Goal: Task Accomplishment & Management: Use online tool/utility

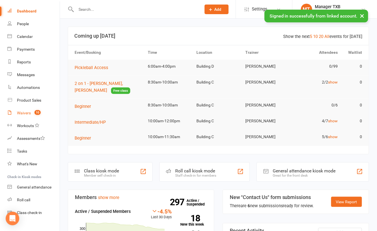
scroll to position [29, 0]
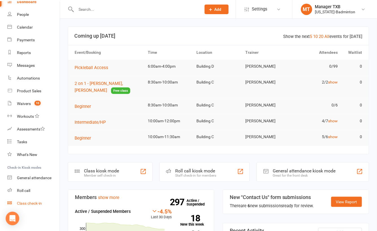
click at [35, 199] on link "Class check-in" at bounding box center [33, 203] width 52 height 13
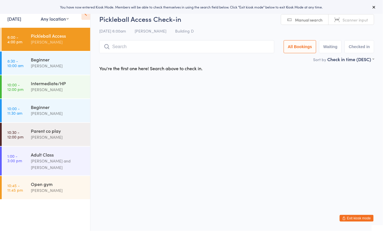
click at [13, 20] on link "[DATE]" at bounding box center [14, 19] width 14 height 6
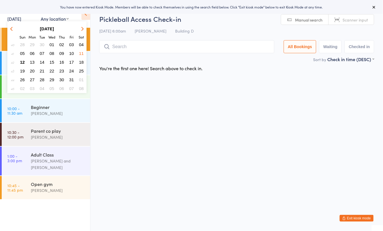
click at [21, 52] on span "05" at bounding box center [22, 53] width 5 height 5
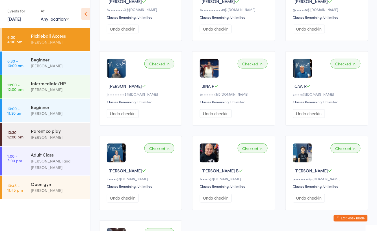
scroll to position [151, 0]
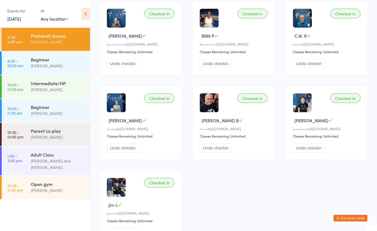
click at [18, 16] on link "[DATE]" at bounding box center [14, 19] width 14 height 6
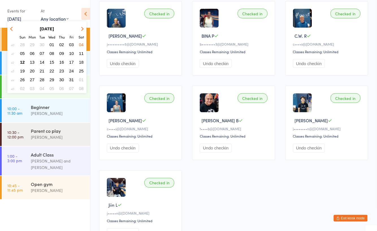
click at [22, 44] on span "28" at bounding box center [22, 44] width 5 height 5
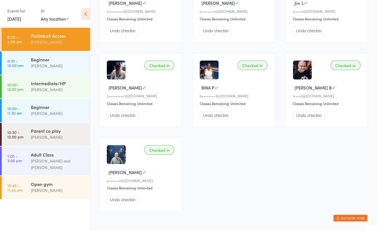
scroll to position [119, 0]
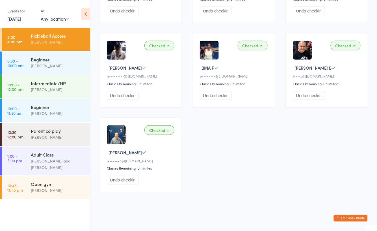
click at [13, 17] on link "[DATE]" at bounding box center [14, 19] width 14 height 6
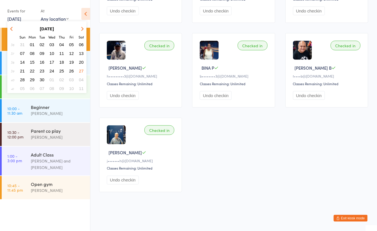
click at [22, 71] on span "21" at bounding box center [22, 70] width 5 height 5
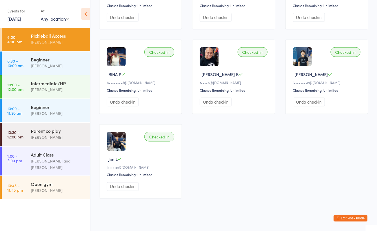
scroll to position [119, 0]
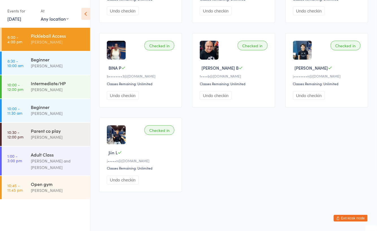
click at [11, 19] on link "[DATE]" at bounding box center [14, 19] width 14 height 6
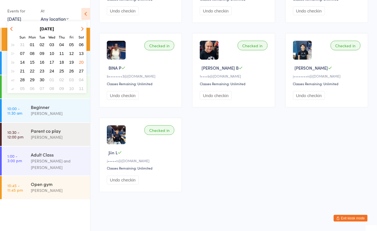
click at [21, 62] on span "14" at bounding box center [22, 62] width 5 height 5
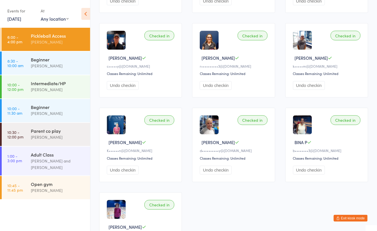
scroll to position [226, 0]
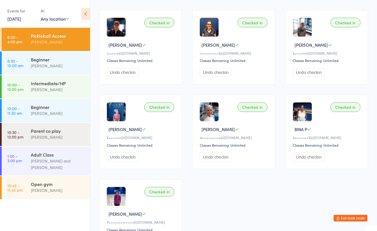
click at [9, 22] on link "[DATE]" at bounding box center [14, 19] width 14 height 6
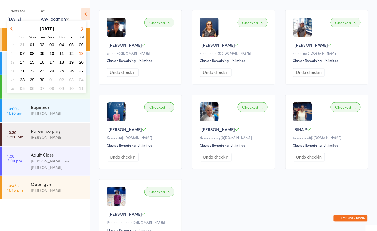
click at [21, 53] on span "07" at bounding box center [22, 53] width 5 height 5
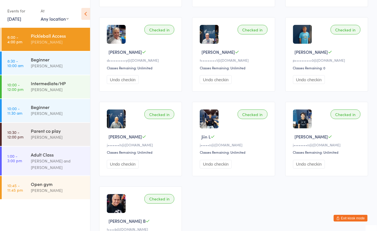
scroll to position [188, 0]
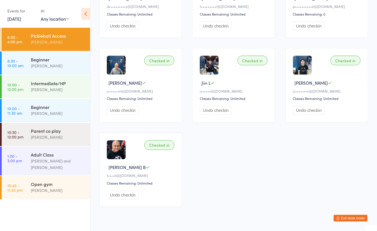
click at [8, 20] on link "[DATE]" at bounding box center [14, 19] width 14 height 6
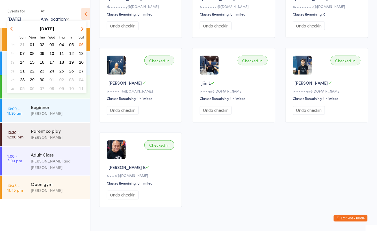
click at [23, 43] on span "31" at bounding box center [22, 44] width 5 height 5
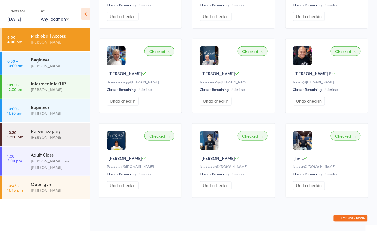
scroll to position [119, 0]
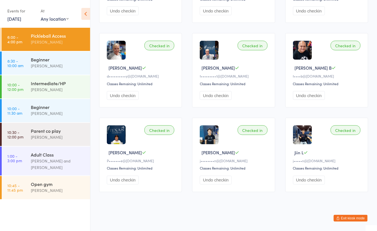
click at [8, 18] on link "[DATE]" at bounding box center [14, 19] width 14 height 6
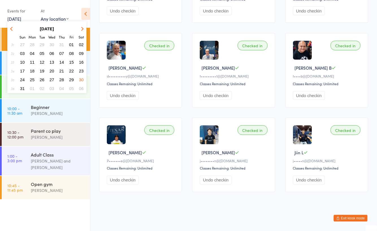
click at [81, 78] on span "30" at bounding box center [81, 79] width 5 height 5
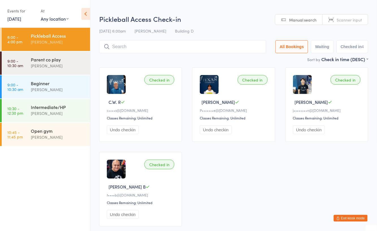
click at [12, 17] on link "[DATE]" at bounding box center [14, 19] width 14 height 6
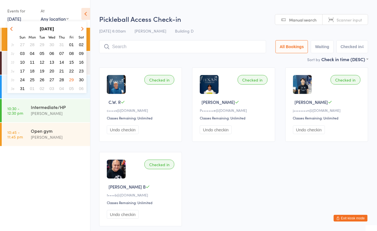
click at [81, 28] on icon "button" at bounding box center [82, 29] width 4 height 4
click at [81, 29] on icon "button" at bounding box center [82, 29] width 4 height 4
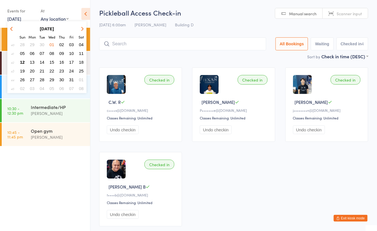
click at [23, 60] on span "12" at bounding box center [22, 62] width 5 height 5
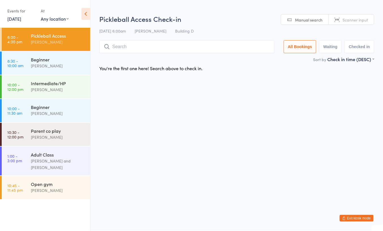
click at [211, 110] on html "You have now entered Kiosk Mode. Members will be able to check themselves in us…" at bounding box center [191, 115] width 383 height 231
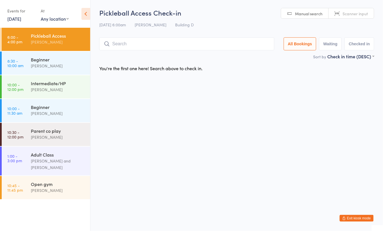
click at [10, 20] on link "[DATE]" at bounding box center [14, 19] width 14 height 6
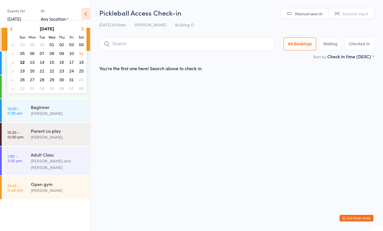
click at [80, 53] on span "11" at bounding box center [81, 53] width 5 height 5
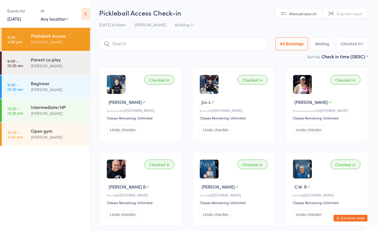
click at [47, 162] on ul "6:00 - 4:00 pm Pickleball Access [PERSON_NAME] 9:00 - 10:30 am Parent co play […" at bounding box center [45, 129] width 90 height 203
